Goal: Use online tool/utility: Utilize a website feature to perform a specific function

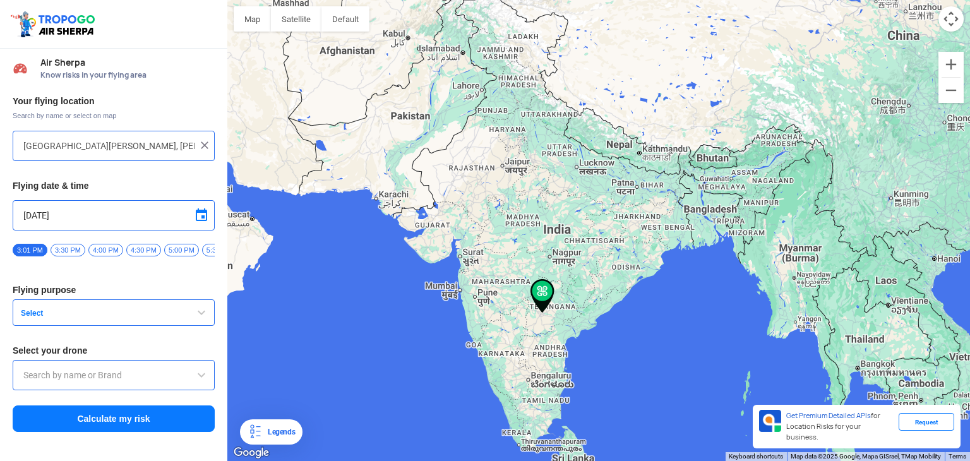
click at [143, 311] on button "Select" at bounding box center [114, 312] width 202 height 27
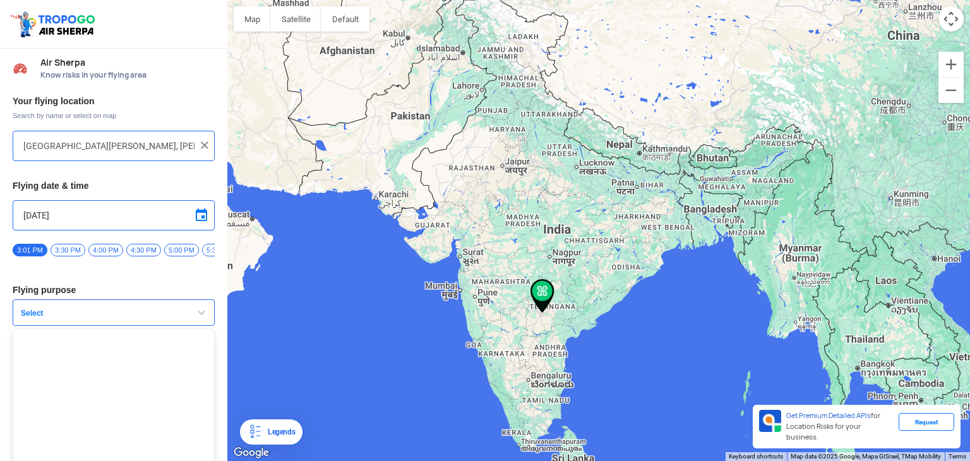
click at [143, 311] on button "Select" at bounding box center [114, 312] width 202 height 27
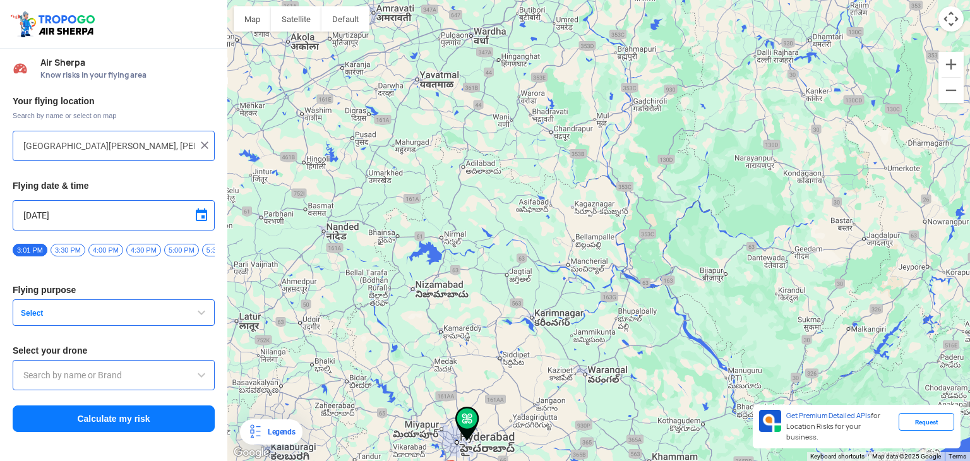
click at [826, 159] on div "To navigate, press the arrow keys." at bounding box center [598, 230] width 743 height 461
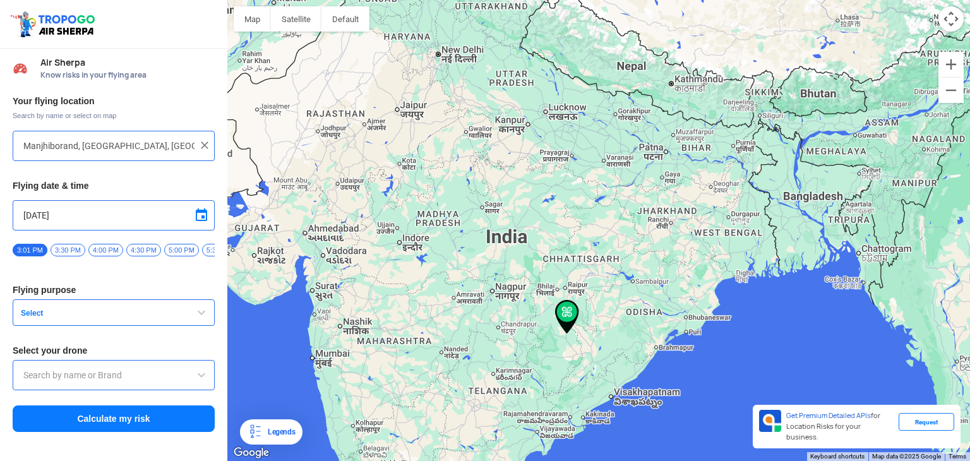
click at [161, 143] on input "Manjhiborand, [GEOGRAPHIC_DATA], [GEOGRAPHIC_DATA]" at bounding box center [108, 145] width 171 height 15
type input "M"
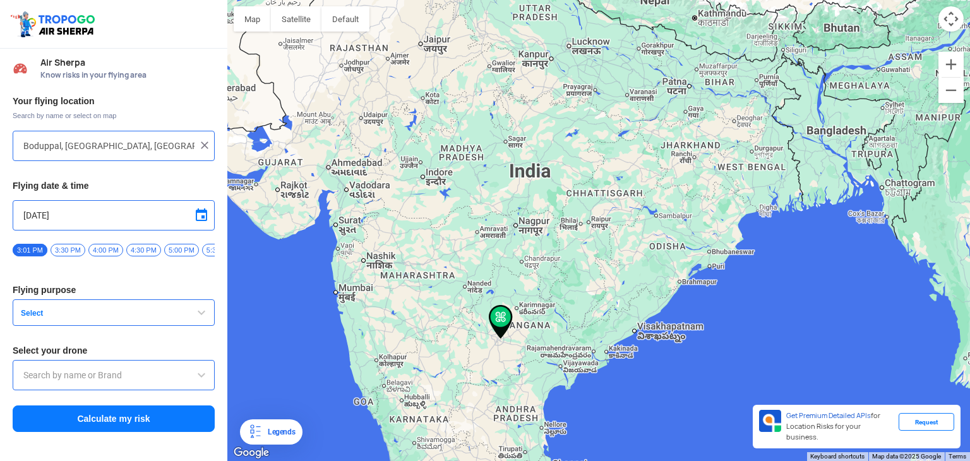
type input "Sri Residency, [PERSON_NAME][GEOGRAPHIC_DATA], [GEOGRAPHIC_DATA], [GEOGRAPHIC_D…"
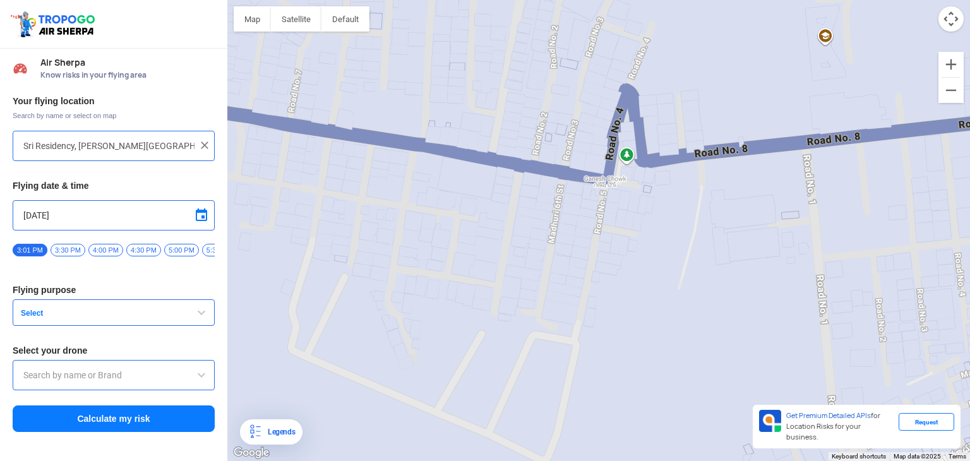
click at [131, 430] on button "Calculate my risk" at bounding box center [114, 419] width 202 height 27
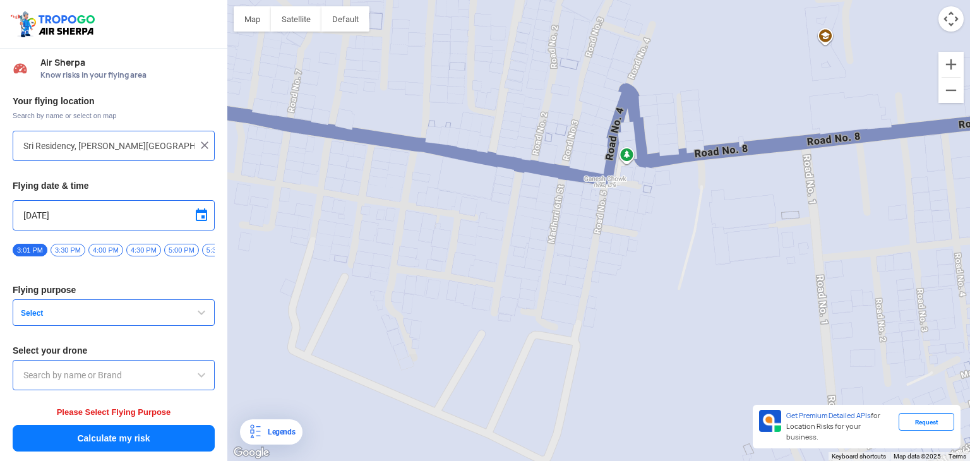
click at [151, 318] on span "Select" at bounding box center [95, 313] width 158 height 10
